Goal: Information Seeking & Learning: Learn about a topic

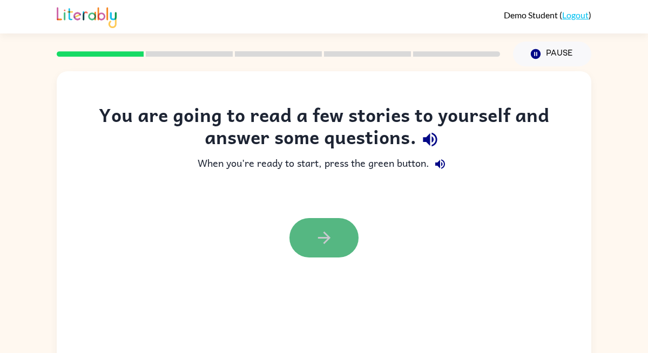
click at [327, 247] on button "button" at bounding box center [324, 237] width 69 height 39
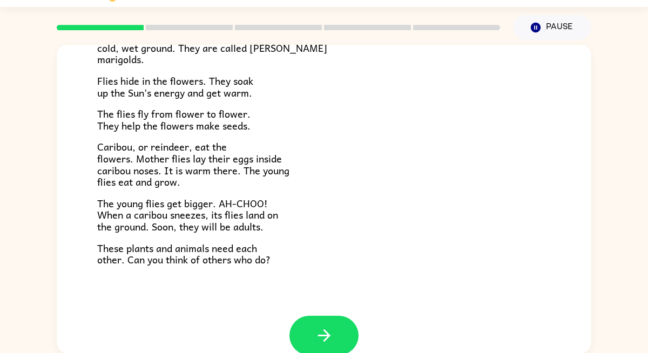
scroll to position [222, 0]
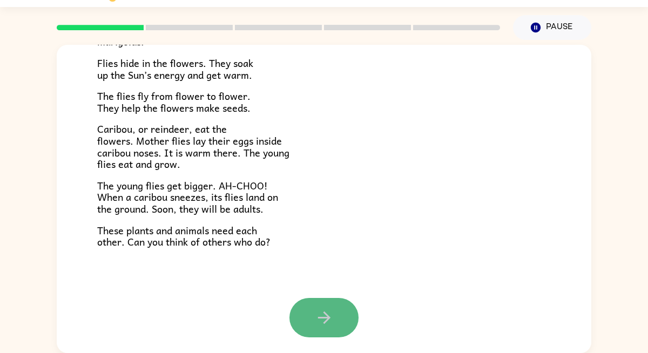
click at [326, 309] on icon "button" at bounding box center [324, 318] width 19 height 19
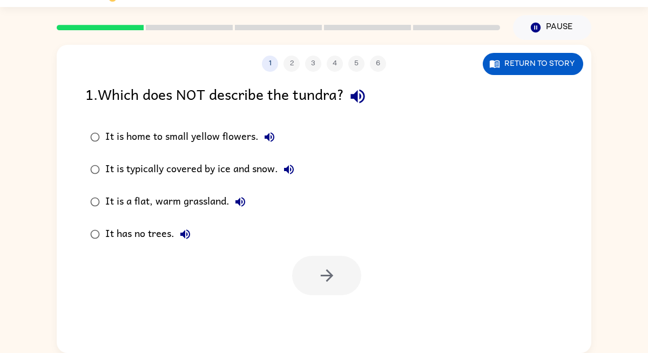
click at [202, 200] on div "It is a flat, warm grassland." at bounding box center [178, 202] width 146 height 22
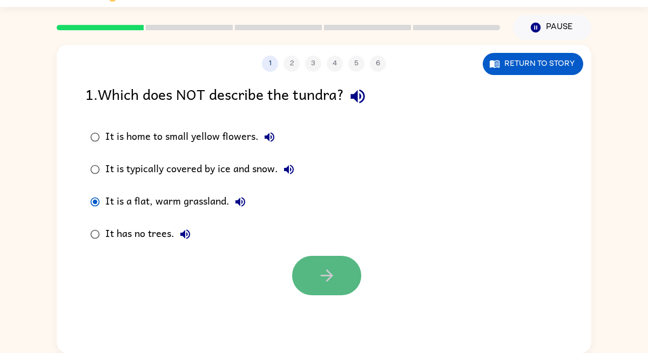
click at [313, 272] on button "button" at bounding box center [326, 275] width 69 height 39
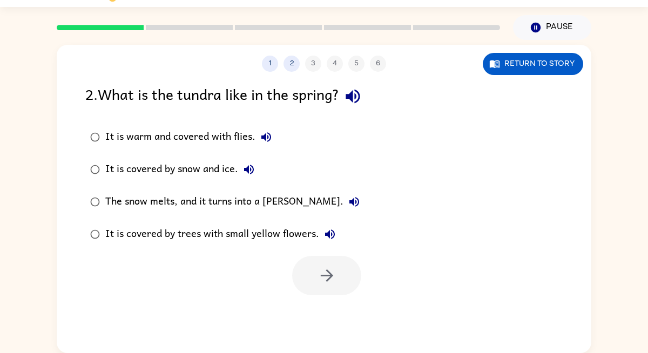
click at [231, 238] on div "It is covered by trees with small yellow flowers." at bounding box center [223, 235] width 236 height 22
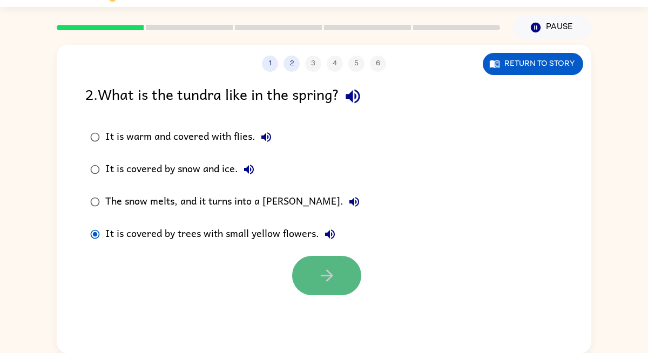
click at [319, 278] on icon "button" at bounding box center [327, 275] width 19 height 19
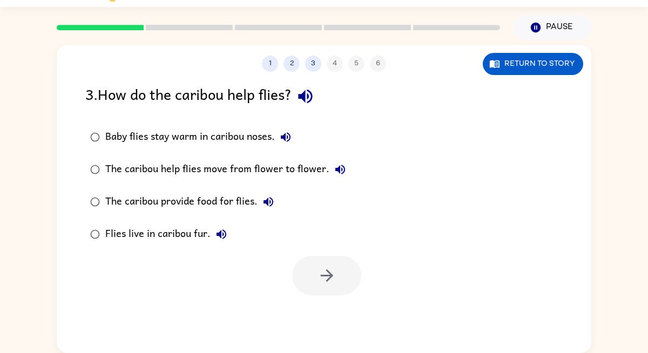
click at [154, 198] on div "The caribou provide food for flies." at bounding box center [192, 202] width 174 height 22
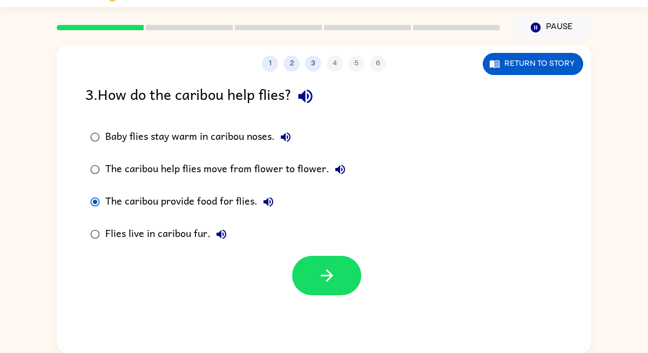
click at [219, 138] on div "Baby flies stay warm in caribou noses." at bounding box center [200, 137] width 191 height 22
click at [226, 176] on div "The caribou help flies move from flower to flower." at bounding box center [228, 170] width 246 height 22
click at [305, 270] on button "button" at bounding box center [326, 275] width 69 height 39
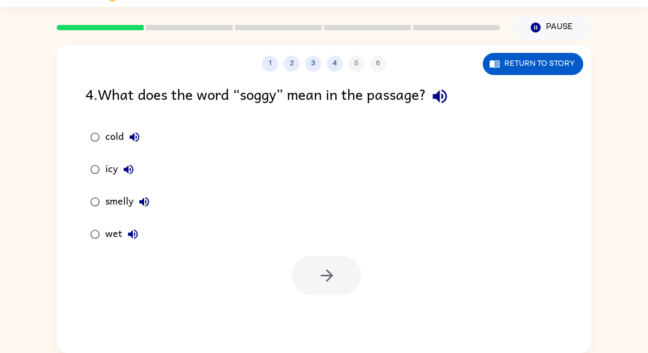
click at [119, 231] on div "wet" at bounding box center [124, 235] width 38 height 22
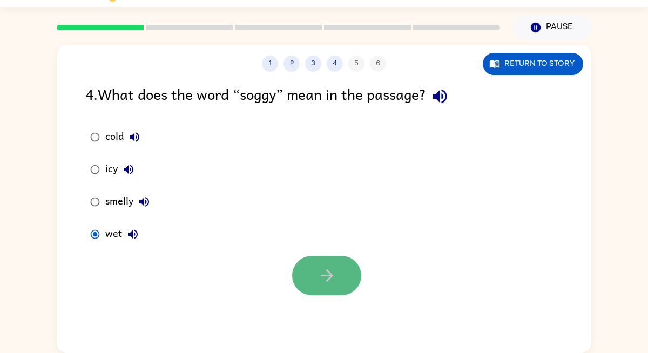
click at [310, 270] on button "button" at bounding box center [326, 275] width 69 height 39
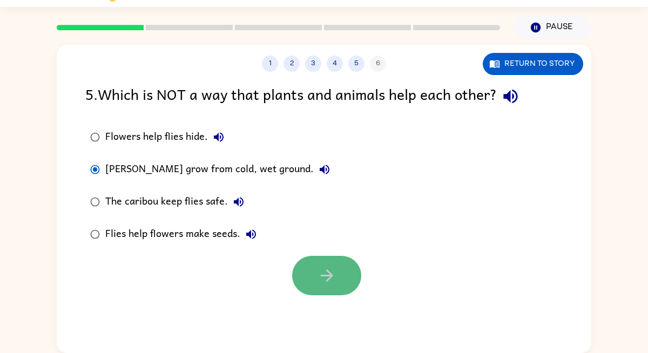
click at [332, 265] on button "button" at bounding box center [326, 275] width 69 height 39
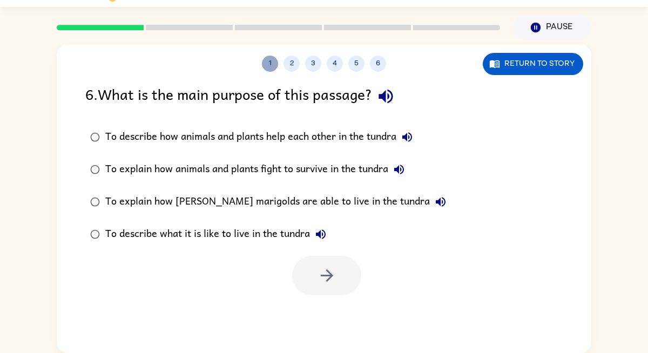
click at [265, 59] on button "1" at bounding box center [270, 64] width 16 height 16
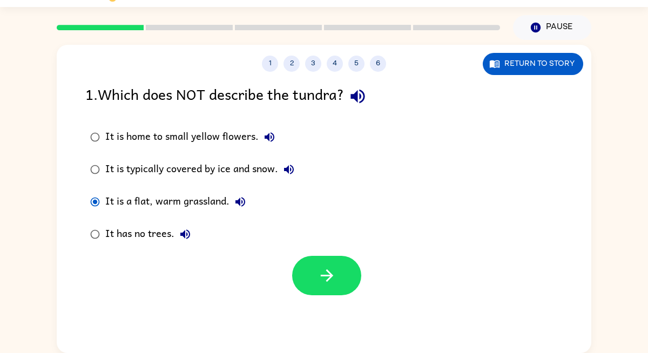
drag, startPoint x: 125, startPoint y: 29, endPoint x: 344, endPoint y: 58, distance: 221.4
click at [333, 53] on div "Demo Student ( Logout ) Pause Pause 1 2 3 4 5 6 Return to story 1 . Which does …" at bounding box center [324, 164] width 648 height 380
click at [514, 57] on button "Return to story" at bounding box center [533, 64] width 100 height 22
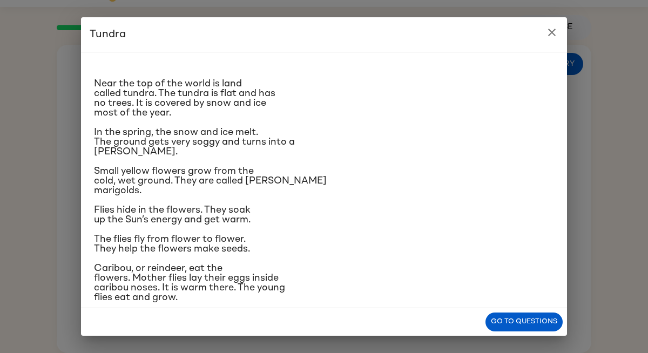
scroll to position [9, 0]
click at [547, 320] on button "Go to questions" at bounding box center [524, 322] width 77 height 19
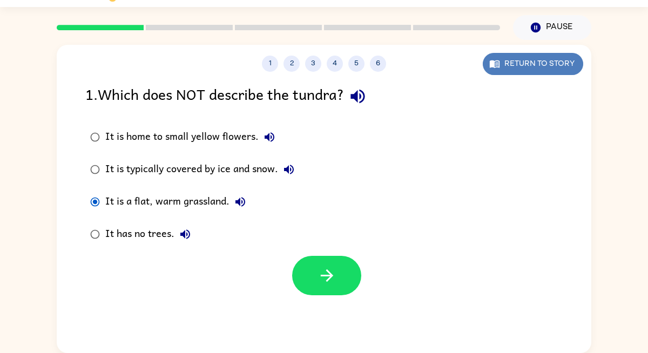
click at [532, 69] on button "Return to story" at bounding box center [533, 64] width 100 height 22
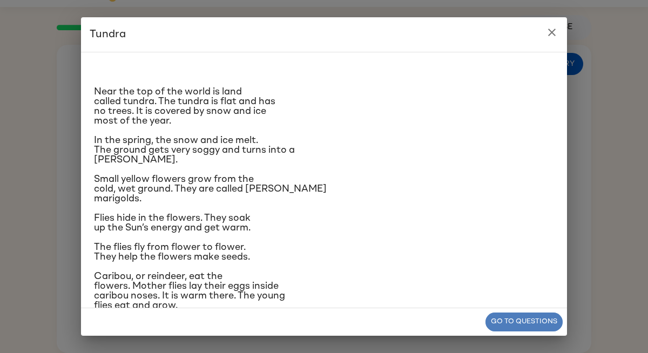
click at [532, 321] on button "Go to questions" at bounding box center [524, 322] width 77 height 19
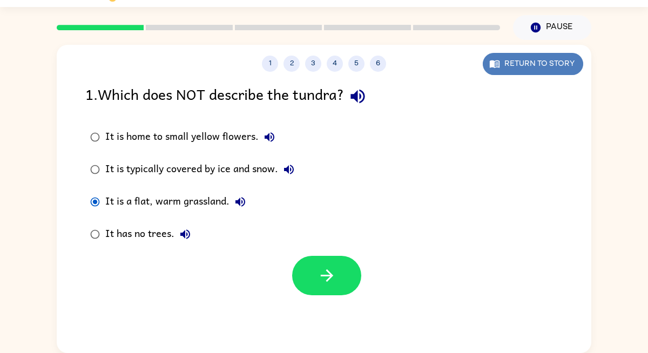
click at [500, 69] on icon "button" at bounding box center [495, 63] width 11 height 11
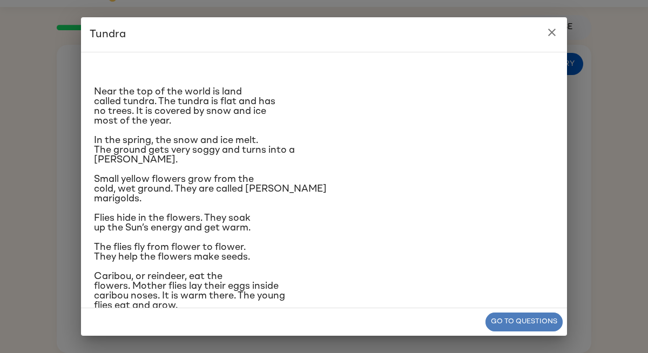
click at [519, 324] on button "Go to questions" at bounding box center [524, 322] width 77 height 19
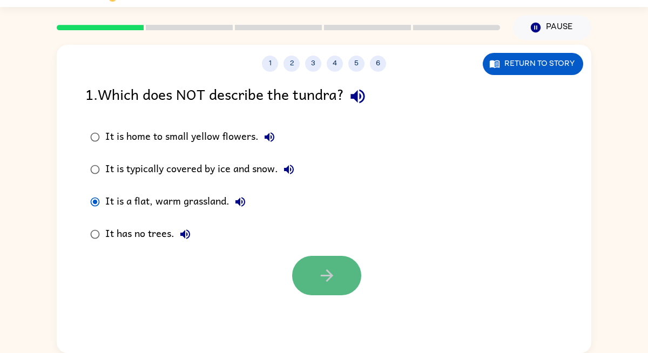
click at [331, 270] on icon "button" at bounding box center [327, 275] width 19 height 19
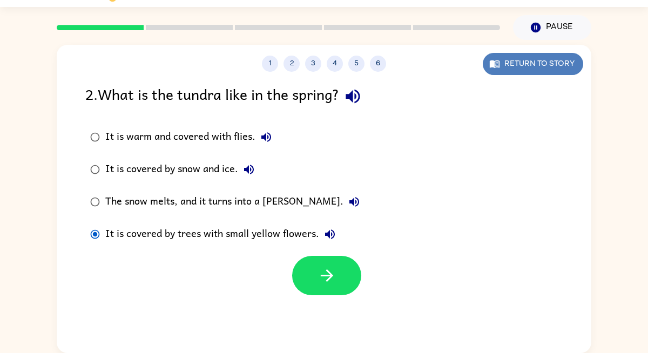
click at [535, 64] on button "Return to story" at bounding box center [533, 64] width 100 height 22
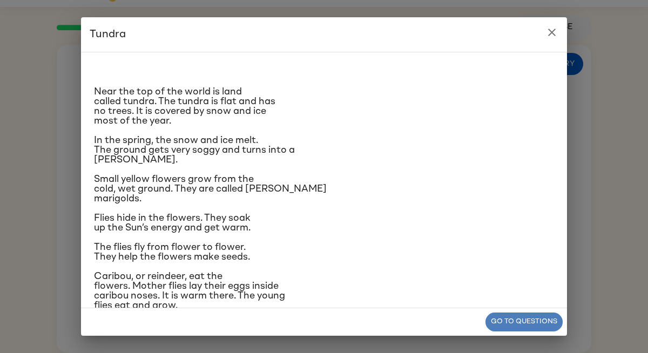
click at [518, 323] on button "Go to questions" at bounding box center [524, 322] width 77 height 19
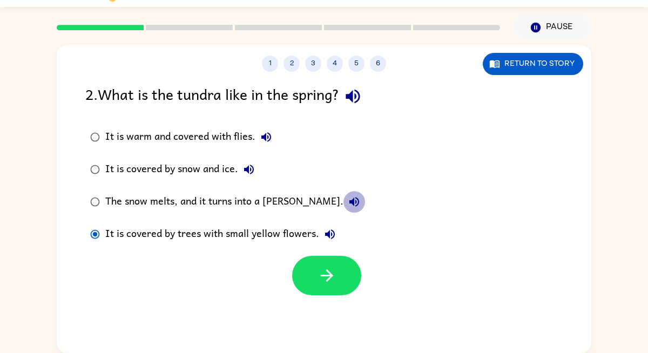
click at [344, 197] on button "The snow melts, and it turns into a [PERSON_NAME]." at bounding box center [355, 202] width 22 height 22
click at [237, 202] on div "The snow melts, and it turns into a [PERSON_NAME]." at bounding box center [235, 202] width 260 height 22
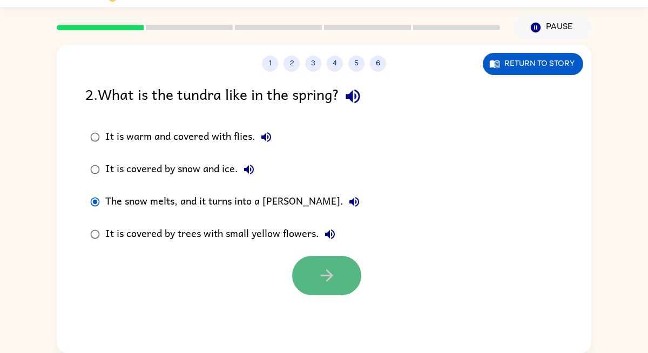
click at [318, 273] on icon "button" at bounding box center [327, 275] width 19 height 19
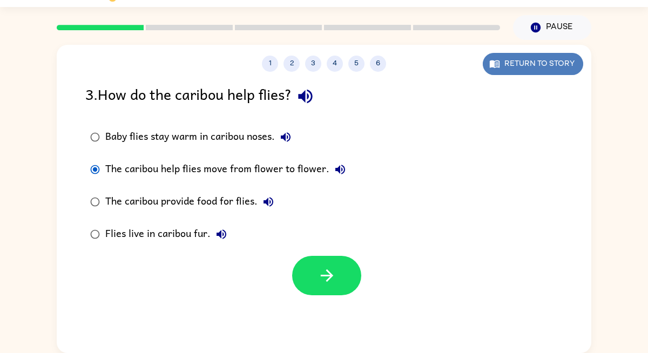
click at [535, 63] on button "Return to story" at bounding box center [533, 64] width 100 height 22
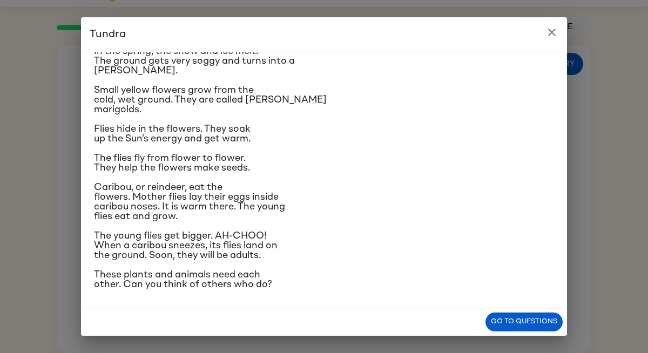
scroll to position [152, 0]
click at [529, 323] on button "Go to questions" at bounding box center [524, 322] width 77 height 19
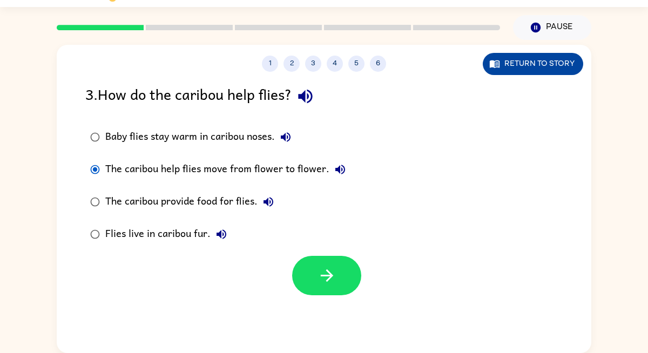
click at [545, 66] on button "Return to story" at bounding box center [533, 64] width 100 height 22
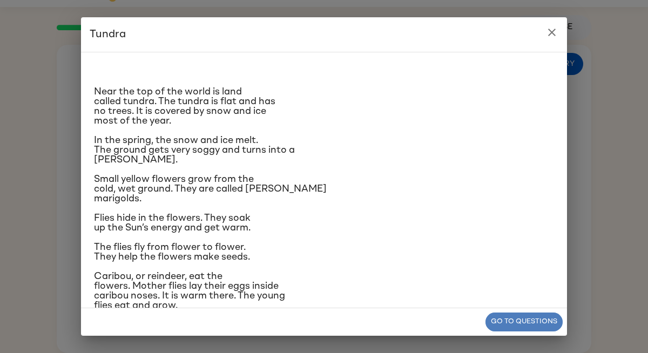
click at [542, 321] on button "Go to questions" at bounding box center [524, 322] width 77 height 19
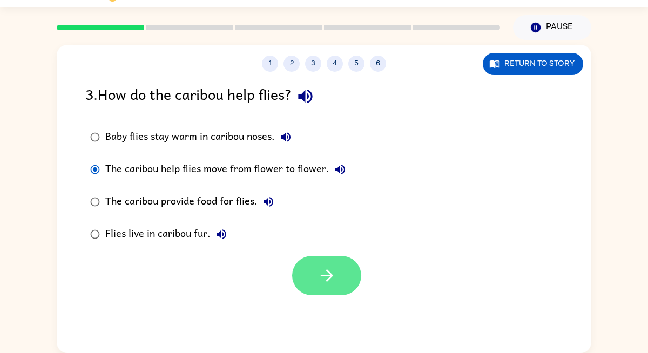
click at [325, 266] on button "button" at bounding box center [326, 275] width 69 height 39
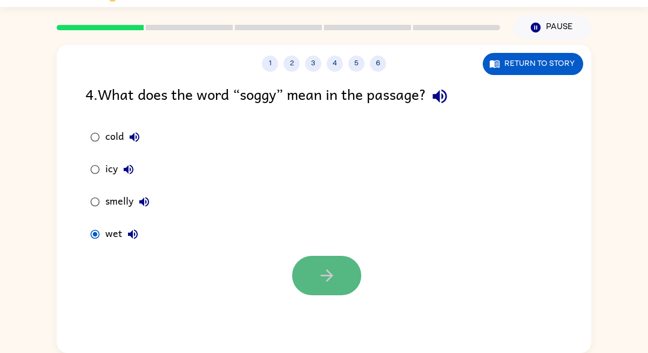
click at [329, 269] on icon "button" at bounding box center [327, 275] width 19 height 19
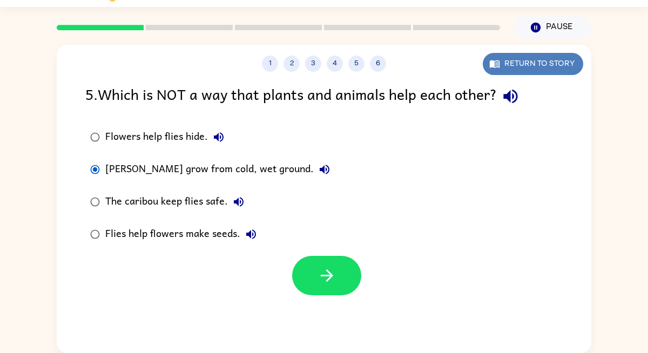
click at [525, 73] on button "Return to story" at bounding box center [533, 64] width 100 height 22
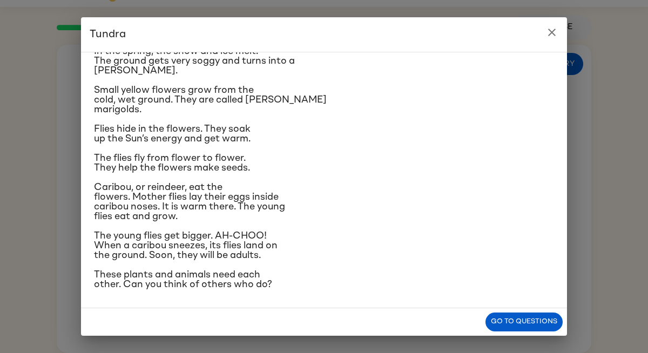
scroll to position [157, 0]
click at [517, 322] on button "Go to questions" at bounding box center [524, 322] width 77 height 19
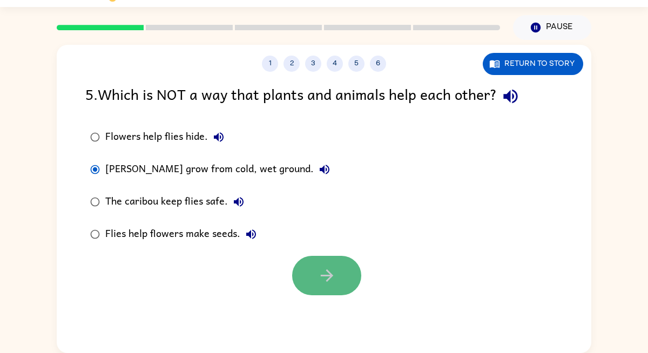
click at [344, 273] on button "button" at bounding box center [326, 275] width 69 height 39
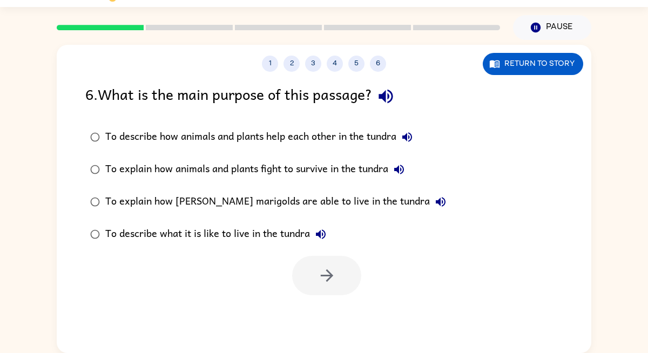
click at [323, 234] on icon "button" at bounding box center [321, 235] width 10 height 10
drag, startPoint x: 126, startPoint y: 239, endPoint x: 124, endPoint y: 232, distance: 7.2
click at [124, 232] on div "To describe what it is like to live in the tundra" at bounding box center [218, 235] width 226 height 22
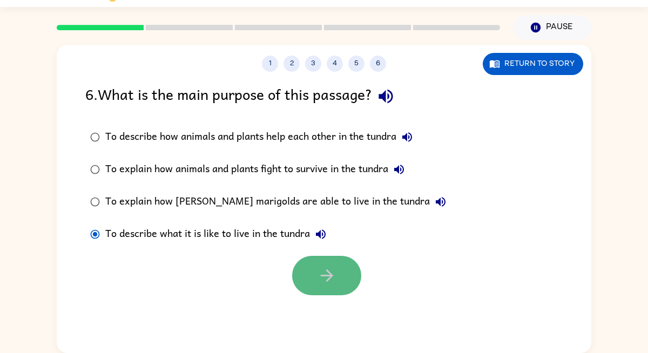
click at [320, 276] on icon "button" at bounding box center [326, 276] width 12 height 12
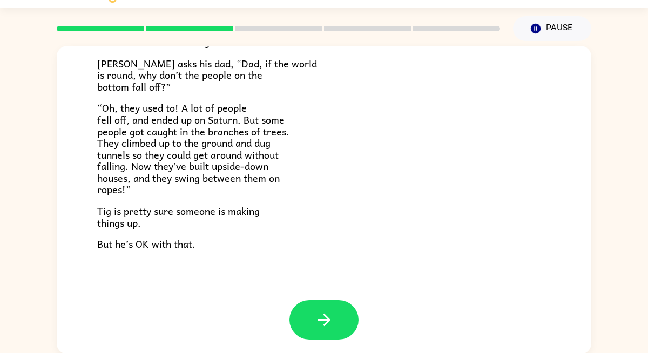
scroll to position [313, 0]
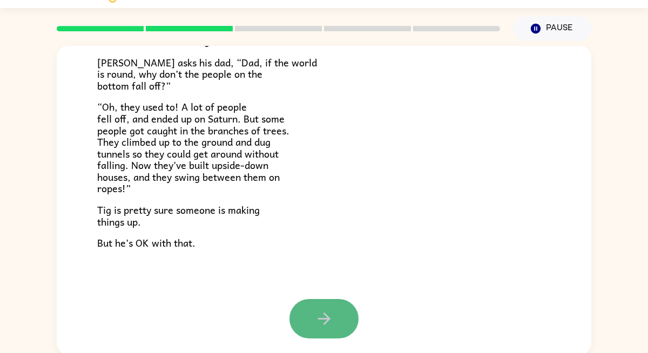
click at [322, 320] on icon "button" at bounding box center [324, 319] width 19 height 19
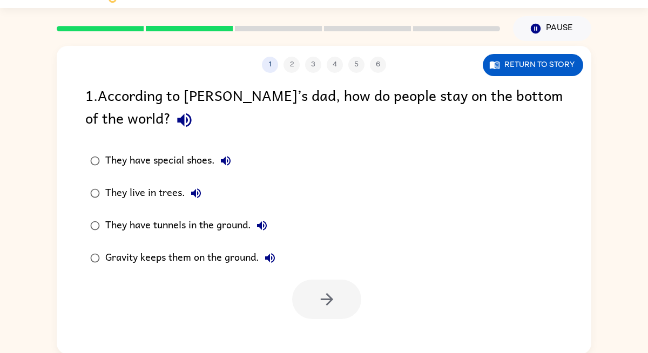
scroll to position [0, 0]
click at [527, 69] on button "Return to story" at bounding box center [533, 65] width 100 height 22
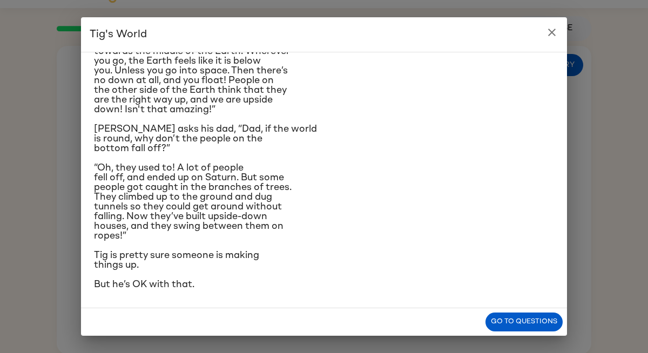
scroll to position [256, 0]
click at [517, 326] on button "Go to questions" at bounding box center [524, 322] width 77 height 19
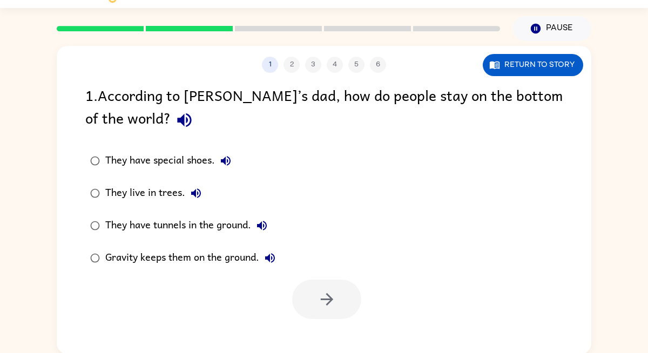
click at [187, 230] on div "They have tunnels in the ground." at bounding box center [188, 226] width 167 height 22
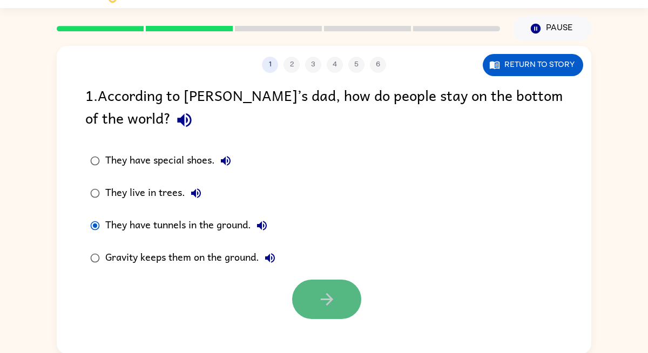
click at [336, 306] on icon "button" at bounding box center [327, 299] width 19 height 19
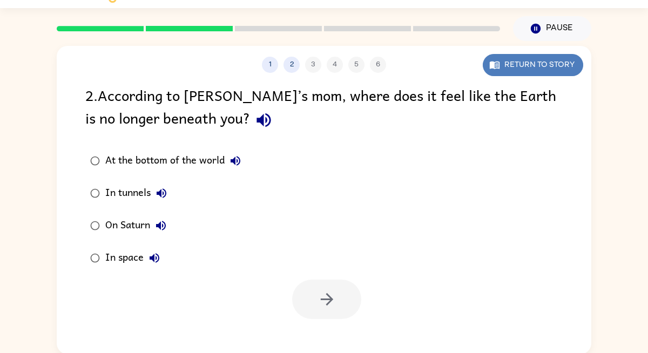
click at [518, 61] on button "Return to story" at bounding box center [533, 65] width 100 height 22
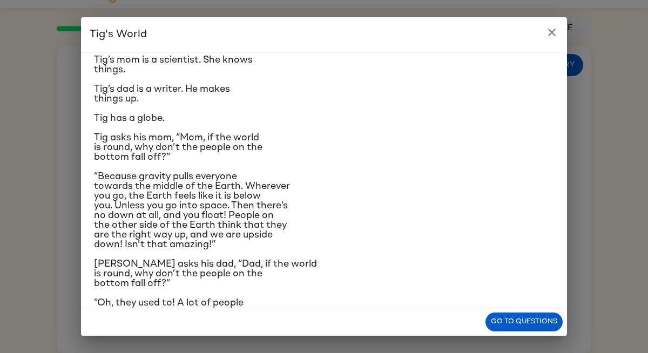
scroll to position [42, 0]
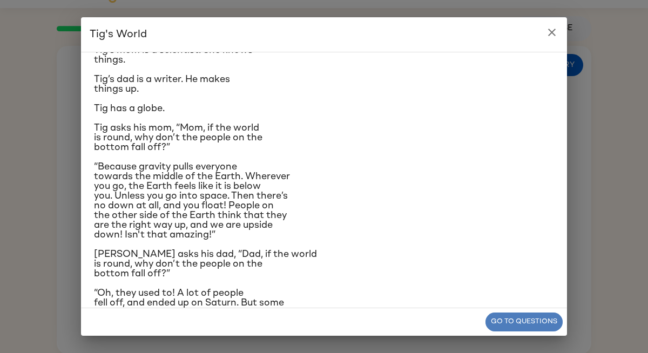
click at [518, 325] on button "Go to questions" at bounding box center [524, 322] width 77 height 19
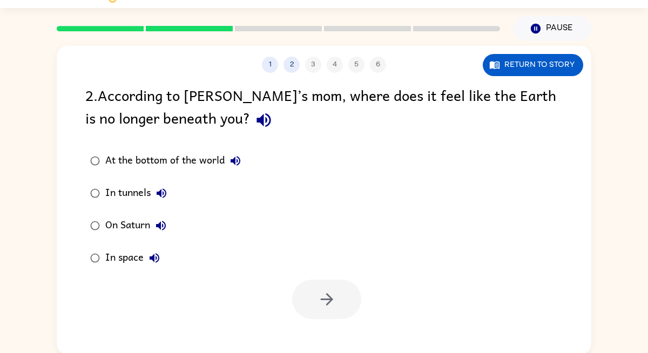
click at [138, 160] on div "At the bottom of the world" at bounding box center [175, 161] width 141 height 22
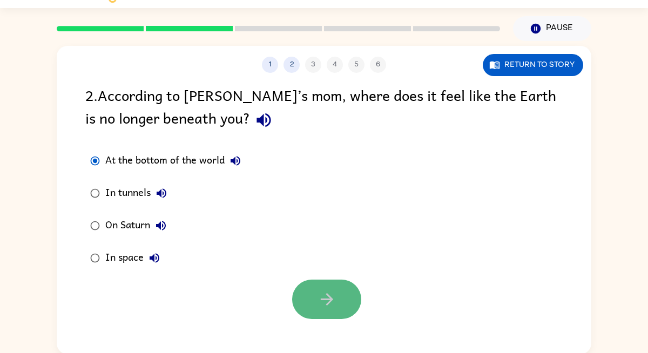
click at [314, 297] on button "button" at bounding box center [326, 299] width 69 height 39
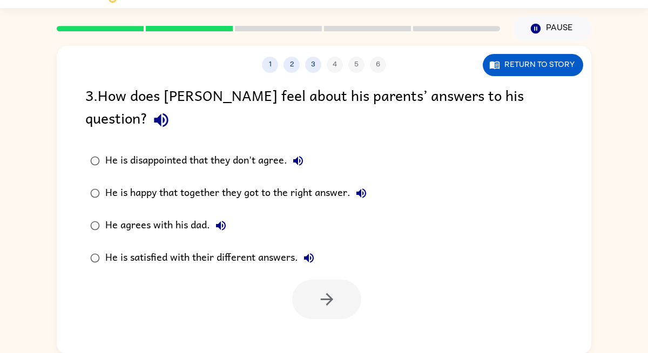
click at [248, 247] on div "He is satisfied with their different answers." at bounding box center [212, 258] width 214 height 22
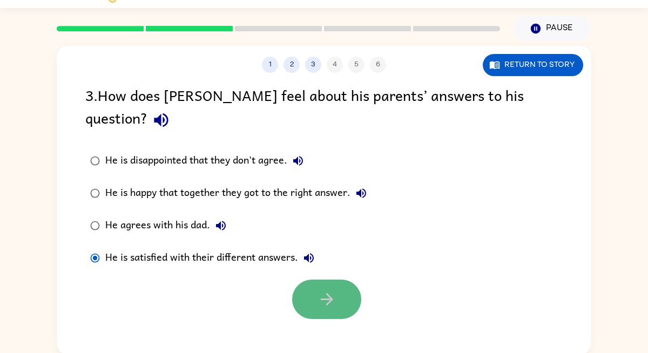
click at [304, 280] on button "button" at bounding box center [326, 299] width 69 height 39
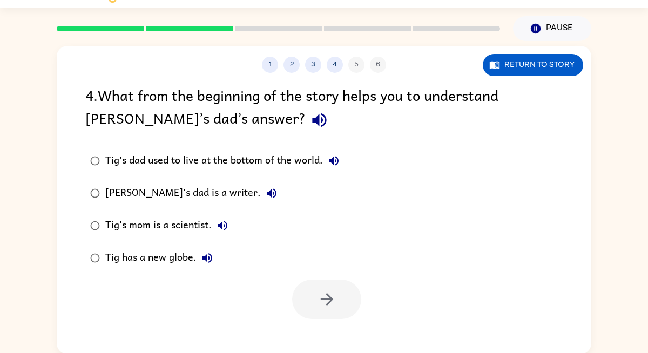
click at [187, 194] on div "[PERSON_NAME]'s dad is a writer." at bounding box center [193, 194] width 177 height 22
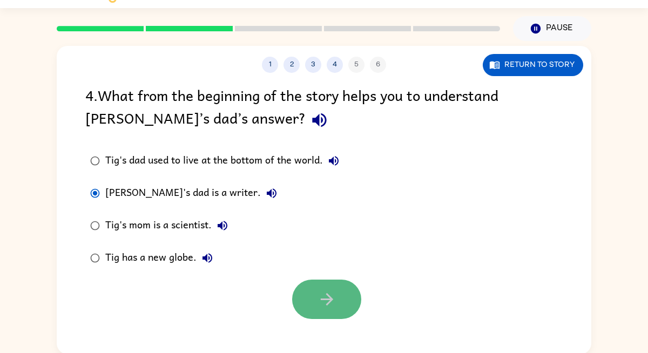
click at [320, 292] on icon "button" at bounding box center [327, 299] width 19 height 19
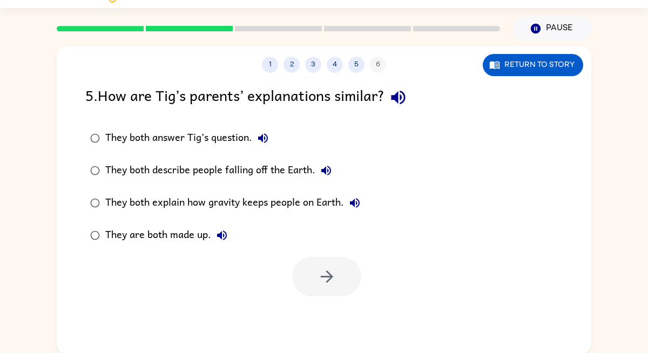
click at [180, 133] on div "They both answer Tig’s question." at bounding box center [189, 139] width 169 height 22
click at [323, 274] on icon "button" at bounding box center [327, 276] width 19 height 19
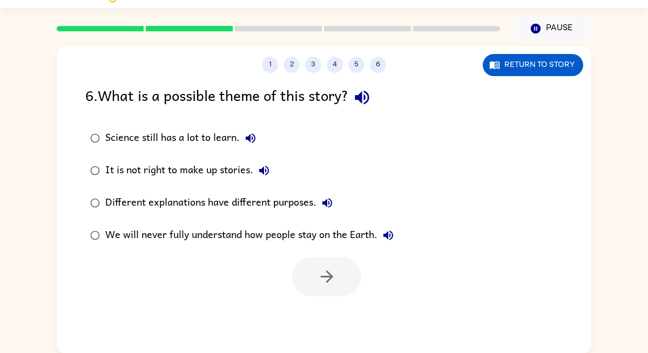
click at [233, 205] on div "Different explanations have different purposes." at bounding box center [221, 203] width 233 height 22
click at [325, 284] on icon "button" at bounding box center [327, 276] width 19 height 19
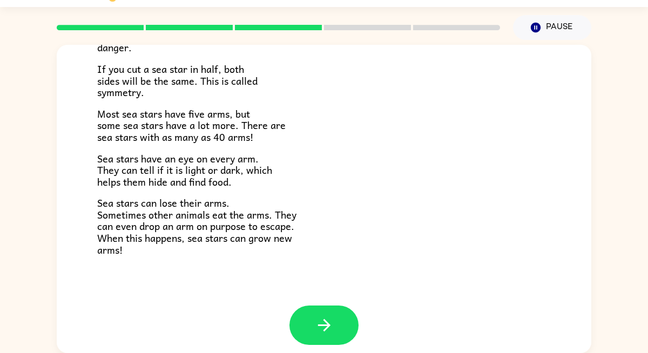
scroll to position [302, 0]
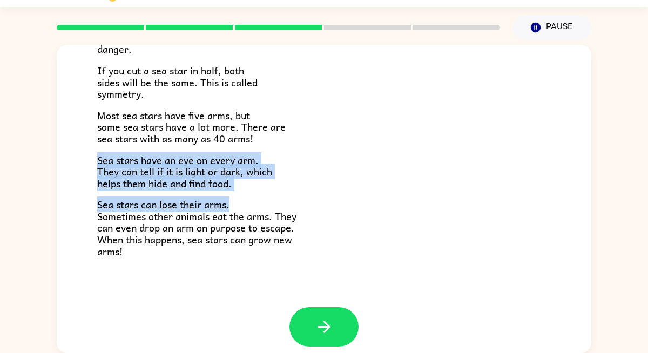
drag, startPoint x: 327, startPoint y: 199, endPoint x: 351, endPoint y: 142, distance: 62.2
click at [351, 140] on div "There are many kinds of sea stars. Sea stars live in the sea, but not in lakes …" at bounding box center [324, 31] width 454 height 452
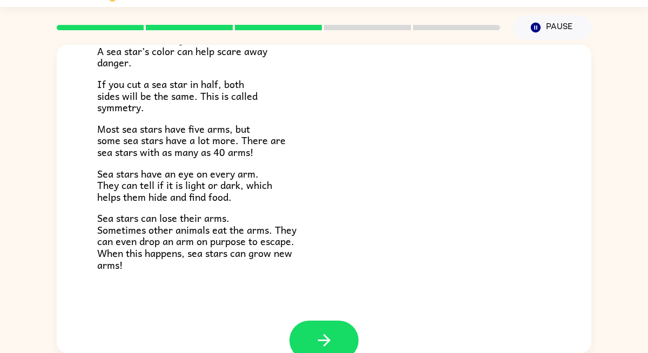
click at [347, 139] on p "Most sea stars have five arms, but some sea stars have a lot more. There are se…" at bounding box center [324, 140] width 454 height 35
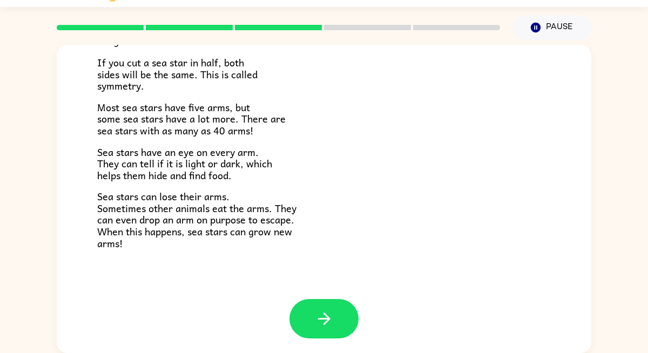
scroll to position [312, 0]
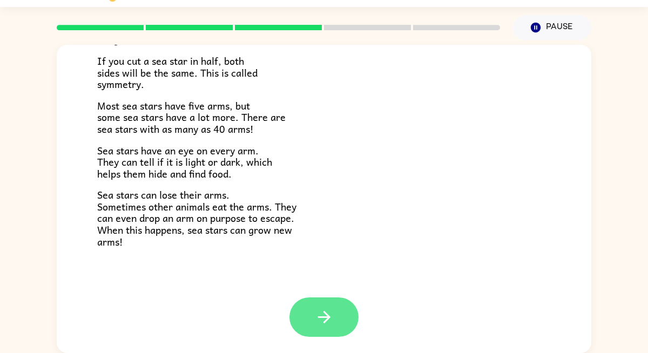
click at [332, 321] on icon "button" at bounding box center [324, 317] width 19 height 19
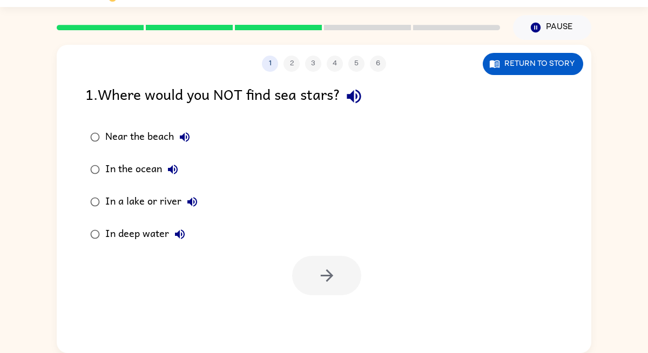
scroll to position [0, 0]
click at [122, 204] on div "In a lake or river" at bounding box center [154, 202] width 98 height 22
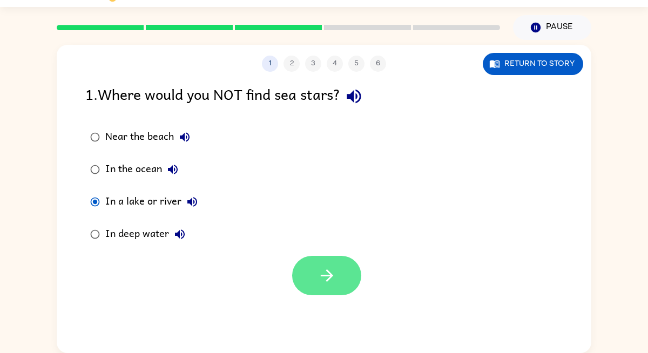
click at [340, 277] on button "button" at bounding box center [326, 275] width 69 height 39
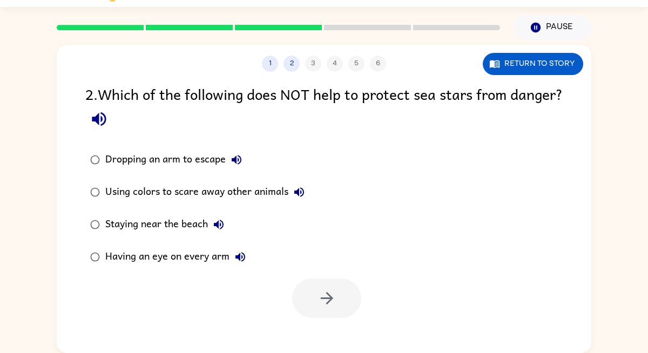
click at [176, 260] on div "Having an eye on every arm" at bounding box center [178, 257] width 146 height 22
click at [330, 305] on icon "button" at bounding box center [327, 298] width 19 height 19
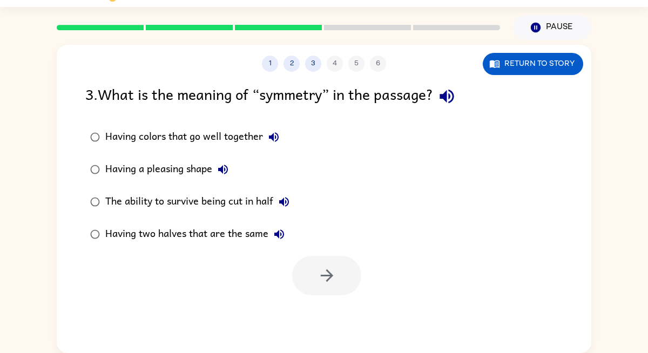
drag, startPoint x: 224, startPoint y: 230, endPoint x: 232, endPoint y: 231, distance: 8.8
click at [224, 230] on div "Having two halves that are the same" at bounding box center [197, 235] width 185 height 22
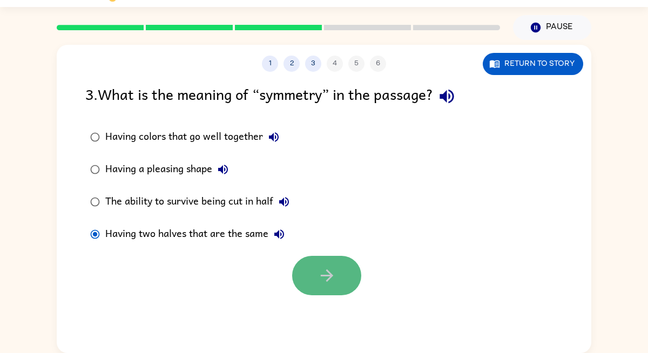
click at [306, 265] on button "button" at bounding box center [326, 275] width 69 height 39
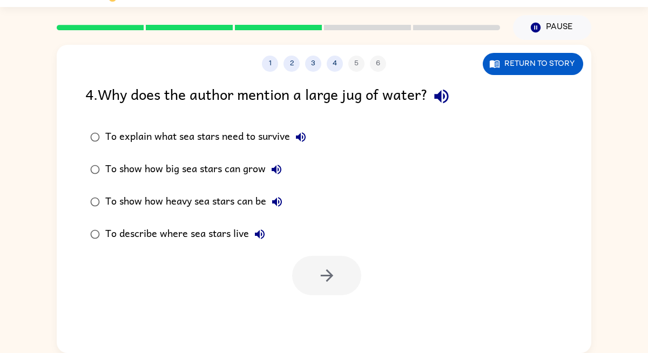
click at [242, 204] on div "To show how heavy sea stars can be" at bounding box center [196, 202] width 183 height 22
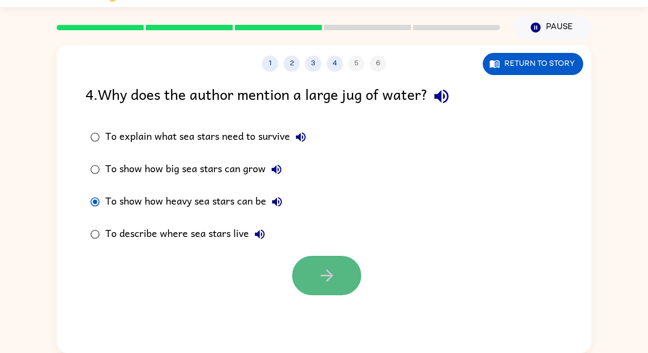
click at [322, 267] on icon "button" at bounding box center [327, 275] width 19 height 19
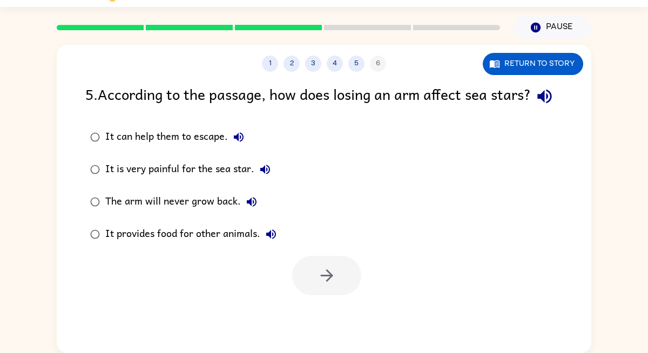
click at [210, 148] on div "It can help them to escape." at bounding box center [177, 137] width 144 height 22
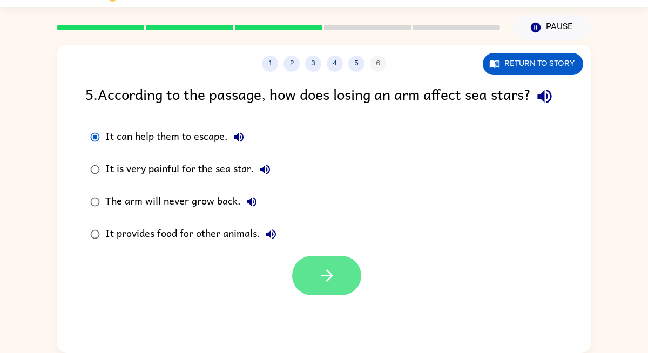
click at [326, 279] on button "button" at bounding box center [326, 275] width 69 height 39
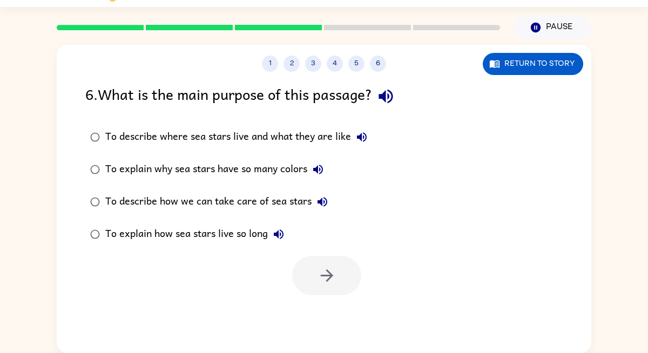
click at [305, 142] on div "To describe where sea stars live and what they are like" at bounding box center [238, 137] width 267 height 22
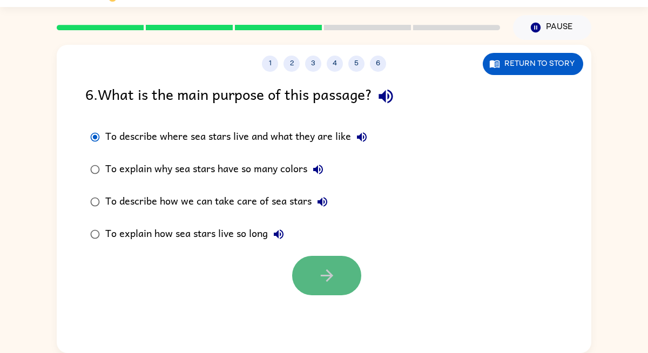
click at [321, 271] on icon "button" at bounding box center [327, 275] width 19 height 19
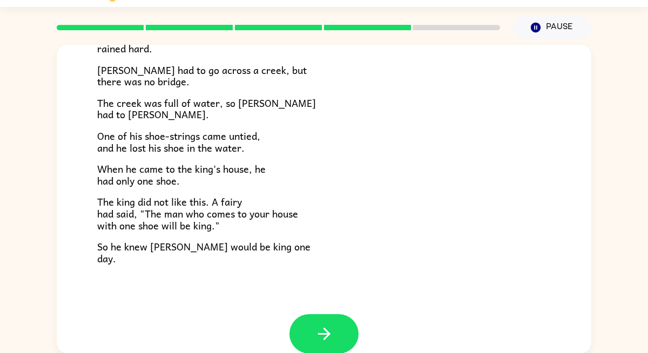
scroll to position [174, 0]
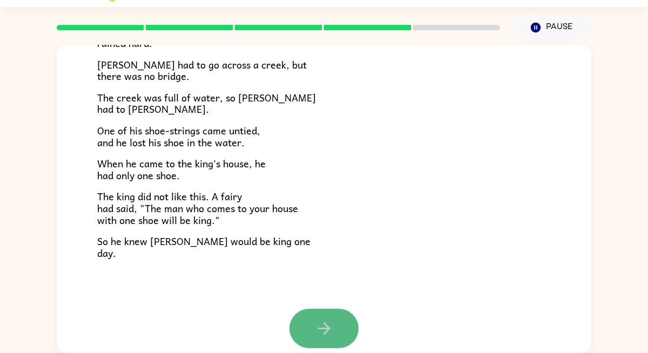
click at [324, 330] on icon "button" at bounding box center [324, 328] width 19 height 19
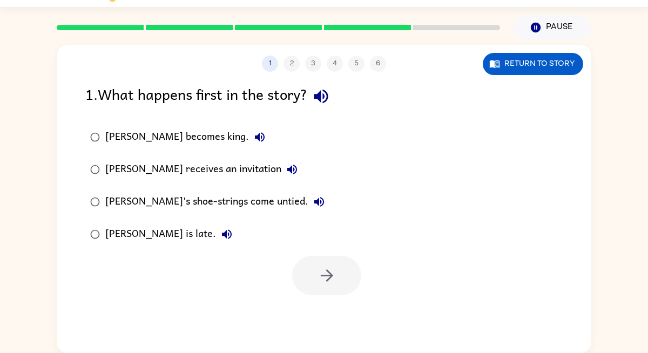
scroll to position [0, 0]
drag, startPoint x: 204, startPoint y: 167, endPoint x: 212, endPoint y: 178, distance: 14.3
click at [204, 167] on div "[PERSON_NAME] receives an invitation" at bounding box center [204, 170] width 198 height 22
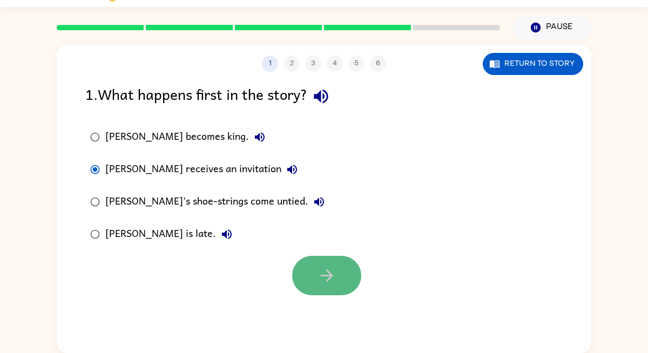
click at [316, 264] on button "button" at bounding box center [326, 275] width 69 height 39
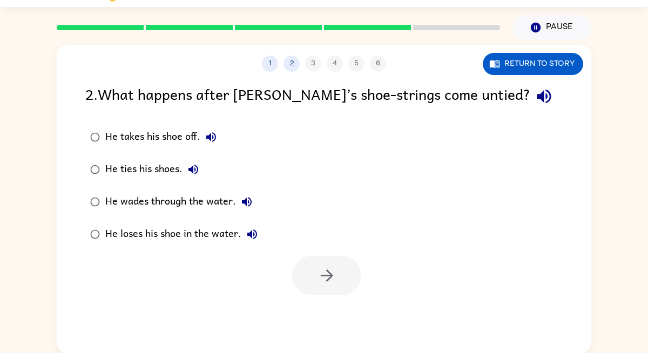
drag, startPoint x: 123, startPoint y: 202, endPoint x: 151, endPoint y: 217, distance: 31.7
click at [123, 202] on div "He wades through the water." at bounding box center [181, 202] width 152 height 22
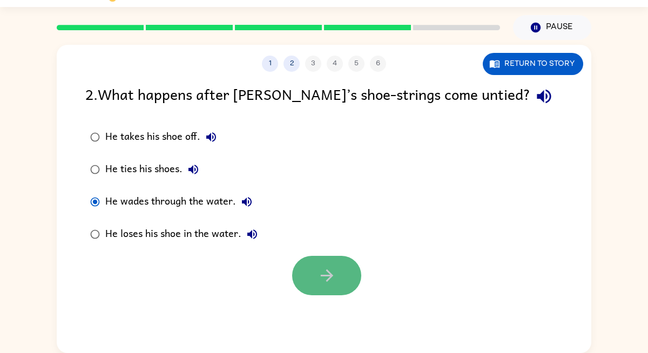
click at [344, 282] on button "button" at bounding box center [326, 275] width 69 height 39
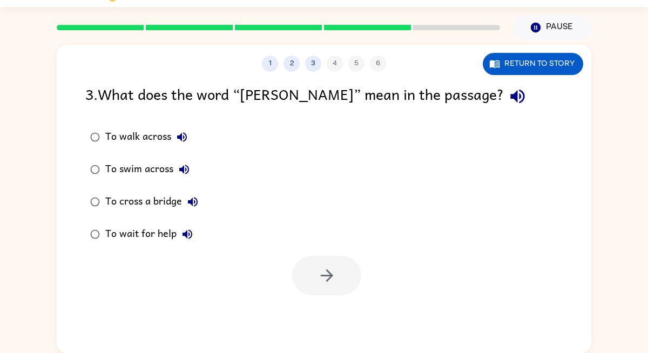
click at [142, 173] on div "To swim across" at bounding box center [150, 170] width 90 height 22
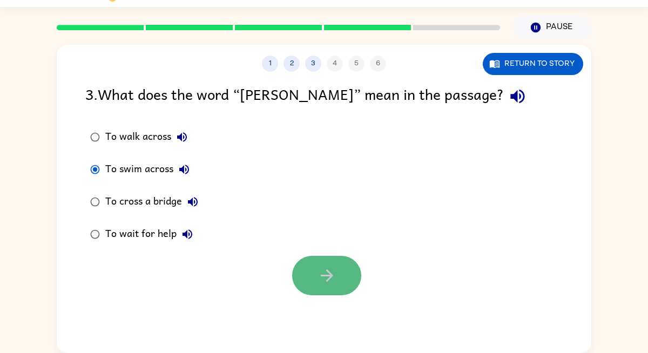
click at [332, 280] on icon "button" at bounding box center [327, 275] width 19 height 19
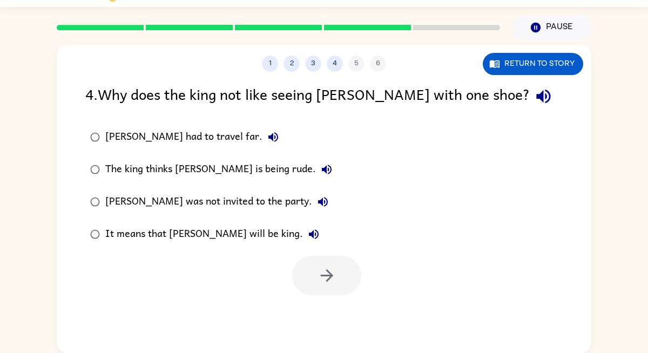
click at [212, 235] on div "It means that [PERSON_NAME] will be king." at bounding box center [214, 235] width 219 height 22
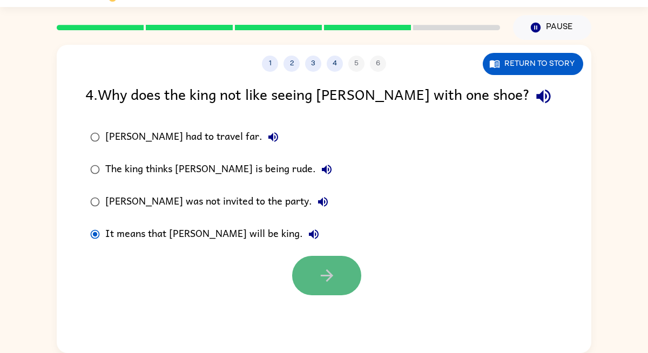
click at [345, 271] on button "button" at bounding box center [326, 275] width 69 height 39
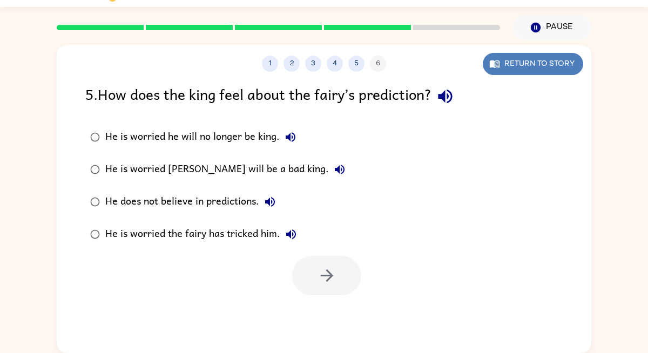
click at [519, 68] on button "Return to story" at bounding box center [533, 64] width 100 height 22
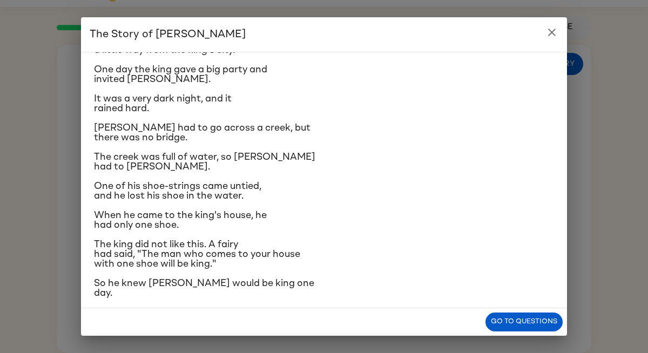
scroll to position [116, 0]
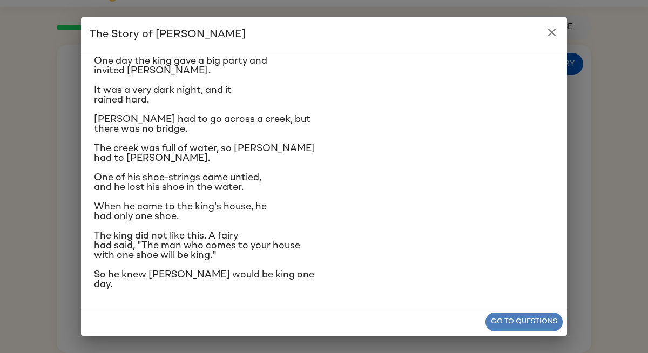
click at [522, 324] on button "Go to questions" at bounding box center [524, 322] width 77 height 19
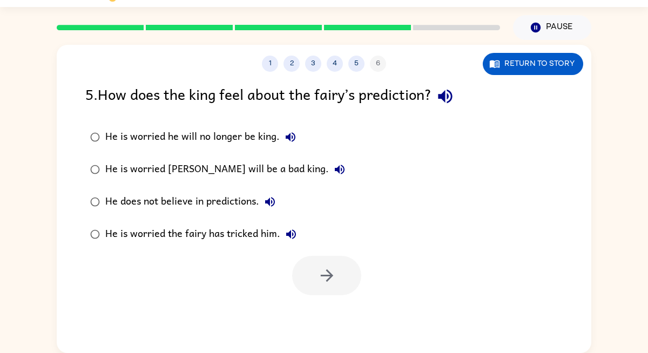
click at [233, 204] on div "He does not believe in predictions." at bounding box center [193, 202] width 176 height 22
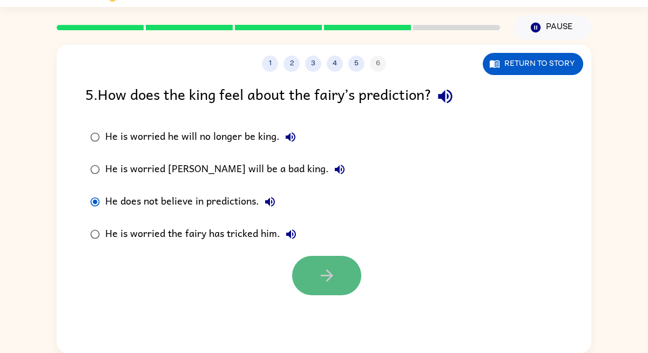
click at [329, 264] on button "button" at bounding box center [326, 275] width 69 height 39
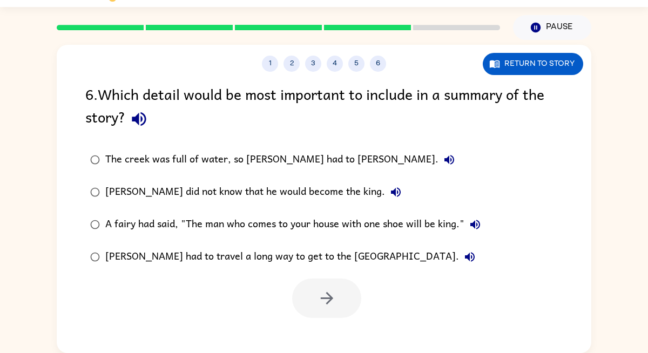
click at [316, 260] on div "[PERSON_NAME] had to travel a long way to get to the [GEOGRAPHIC_DATA]." at bounding box center [292, 257] width 375 height 22
click at [320, 299] on icon "button" at bounding box center [327, 298] width 19 height 19
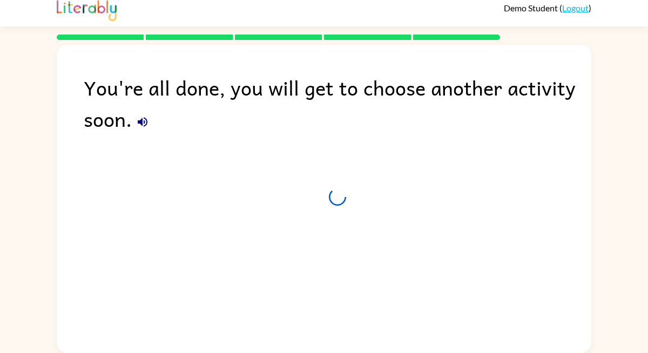
scroll to position [7, 0]
